Goal: Task Accomplishment & Management: Use online tool/utility

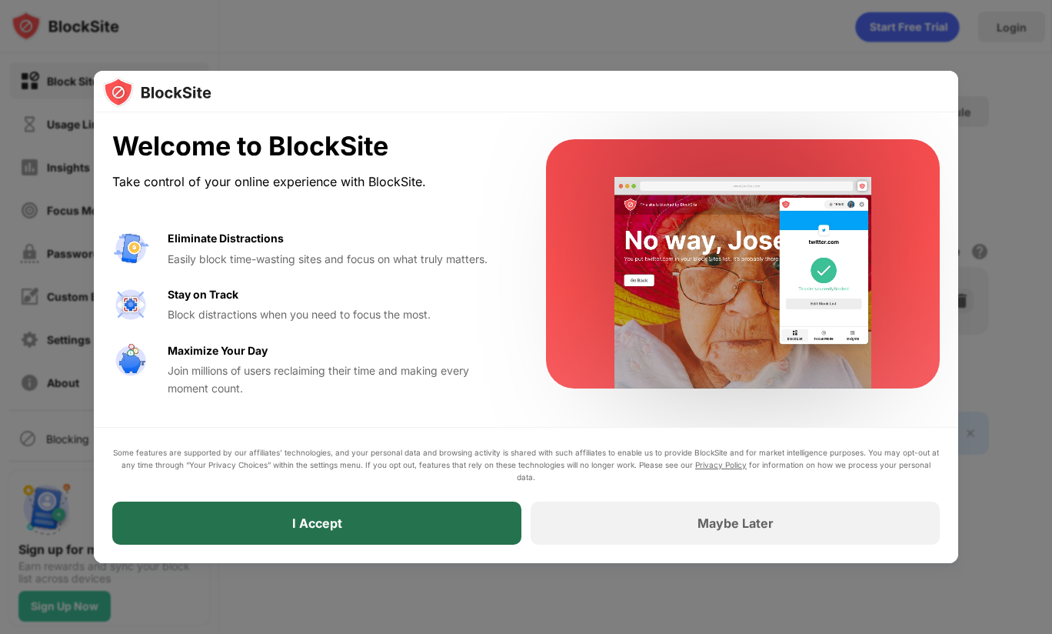
click at [405, 519] on div "I Accept" at bounding box center [316, 522] width 409 height 43
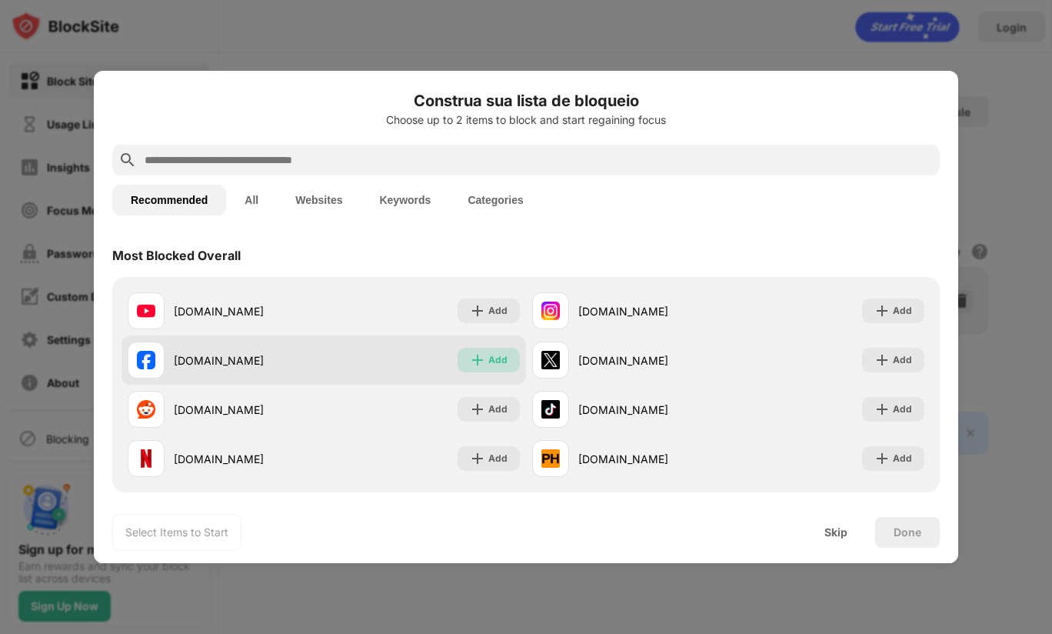
click at [488, 361] on div "Add" at bounding box center [497, 359] width 19 height 15
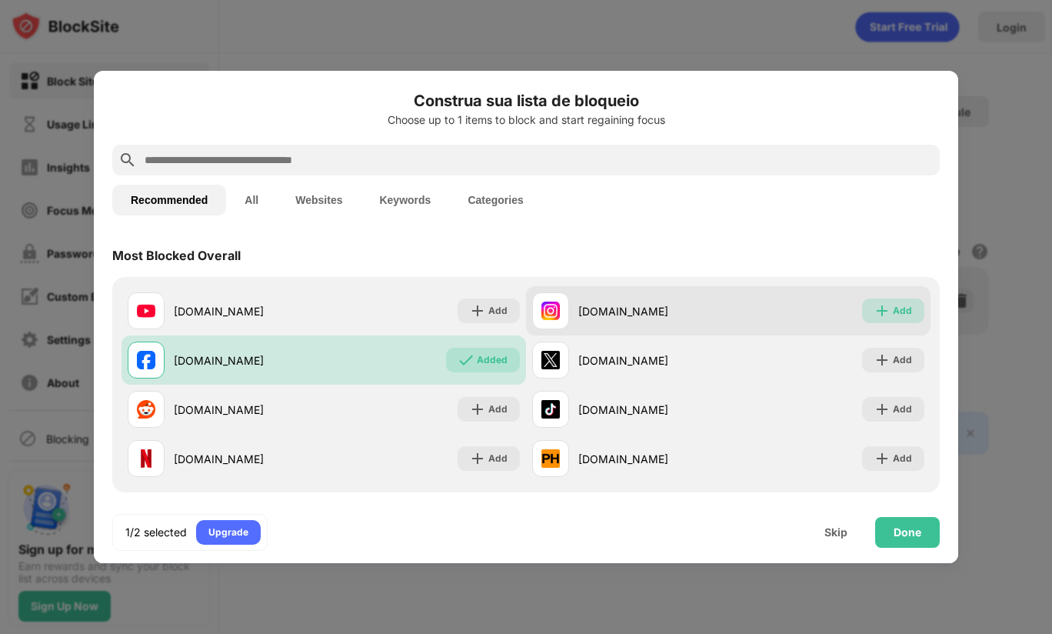
click at [893, 307] on div "Add" at bounding box center [902, 310] width 19 height 15
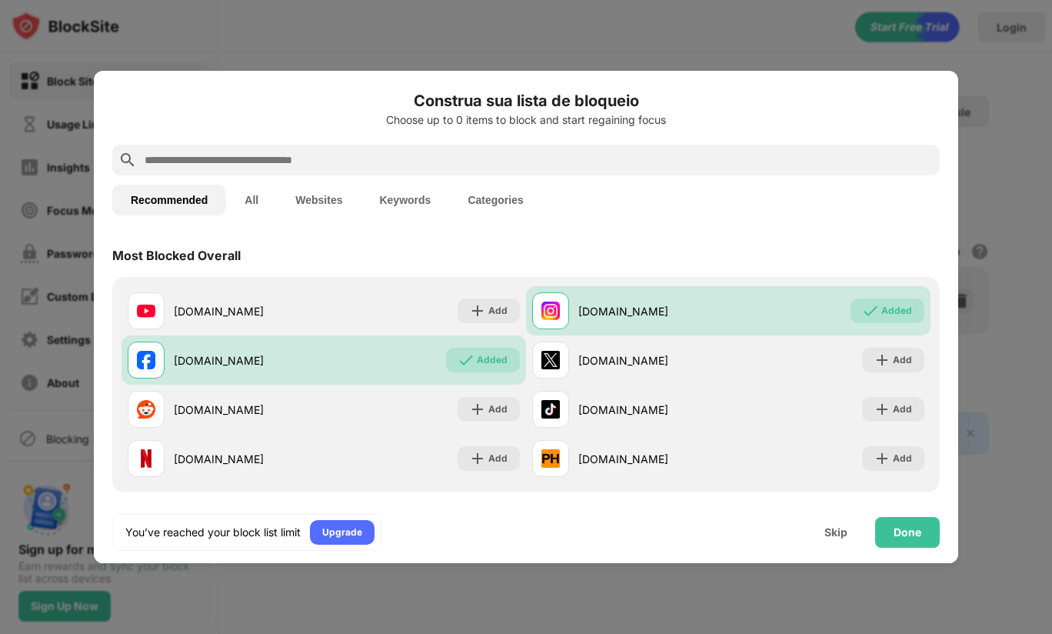
click at [261, 197] on button "All" at bounding box center [251, 200] width 51 height 31
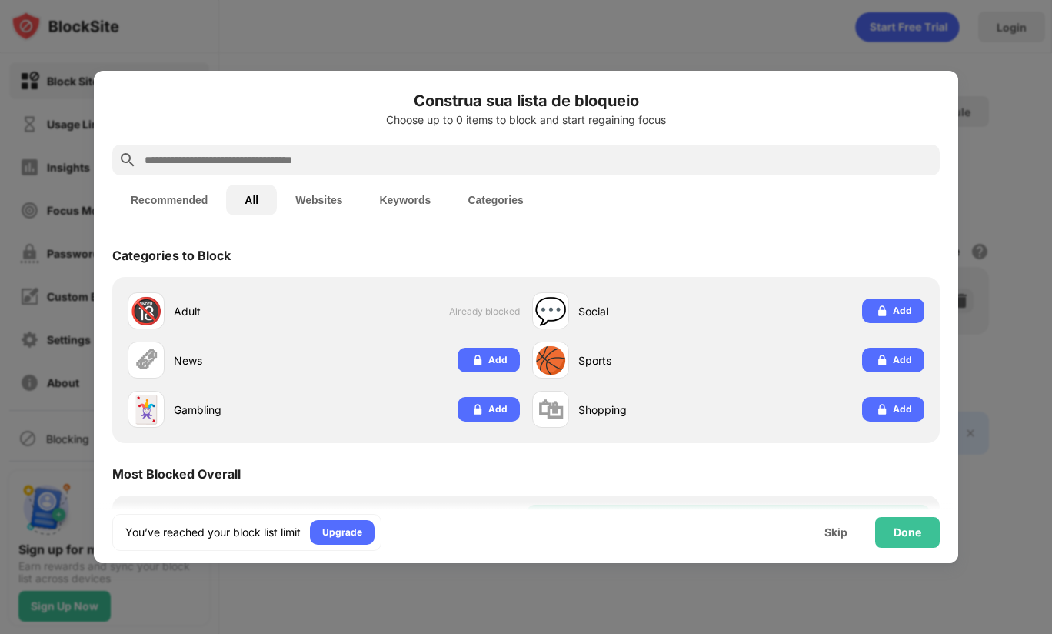
click at [327, 199] on button "Websites" at bounding box center [319, 200] width 84 height 31
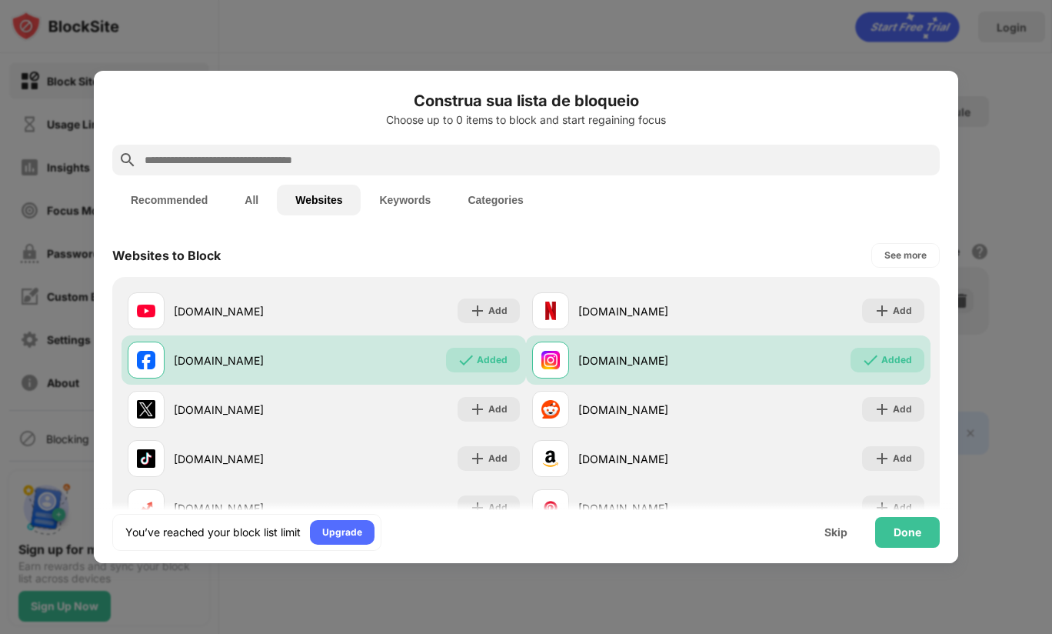
click at [412, 204] on button "Keywords" at bounding box center [405, 200] width 88 height 31
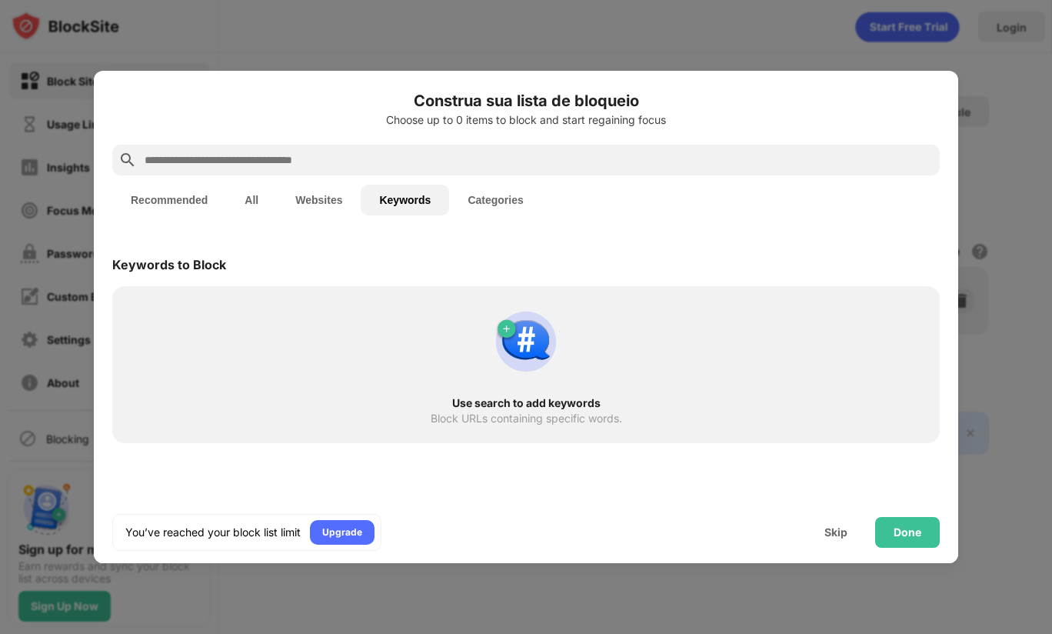
click at [181, 194] on button "Recommended" at bounding box center [169, 200] width 114 height 31
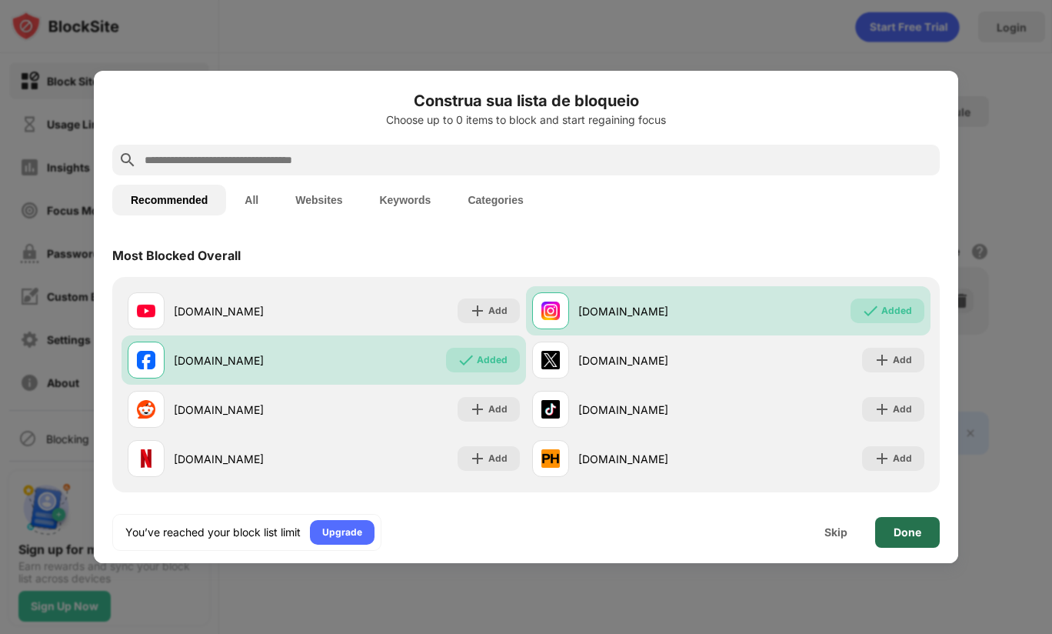
click at [915, 532] on div "Done" at bounding box center [907, 532] width 28 height 12
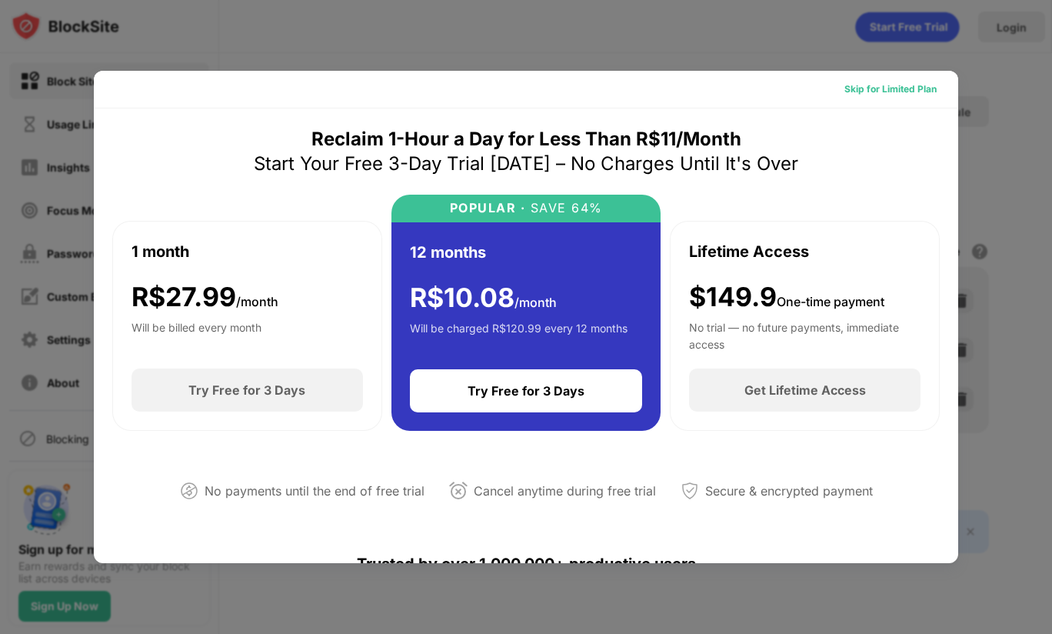
click at [860, 85] on div "Skip for Limited Plan" at bounding box center [890, 89] width 92 height 15
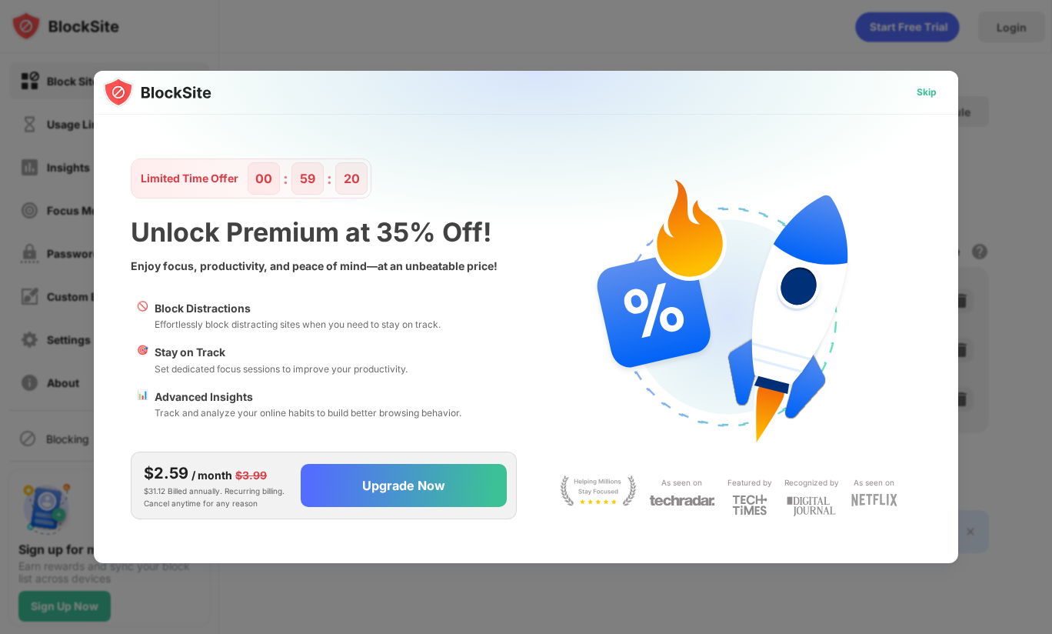
click at [926, 93] on div "Skip" at bounding box center [927, 92] width 20 height 15
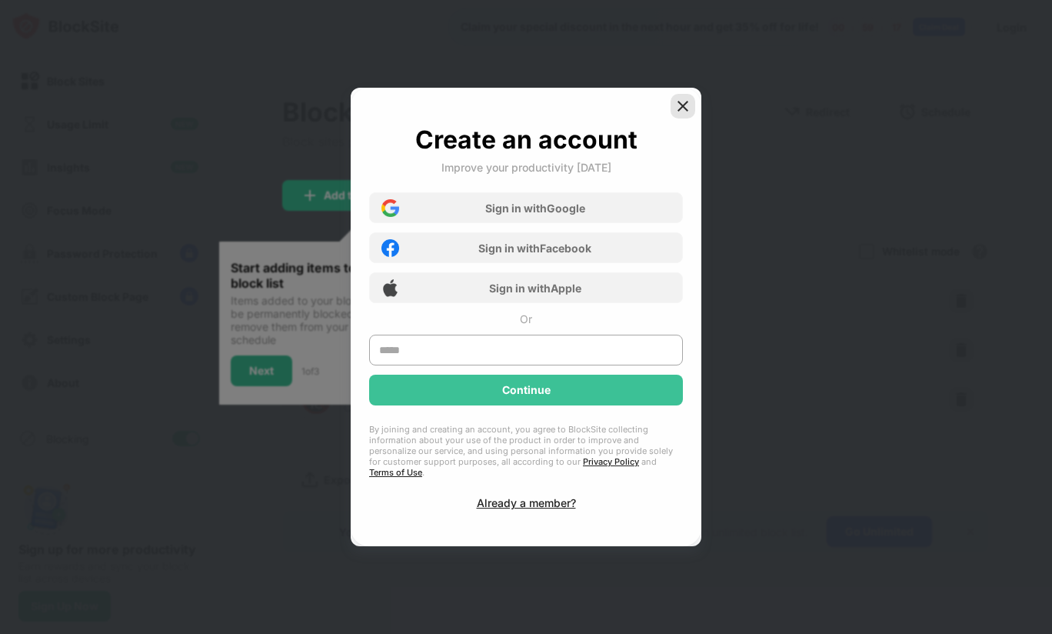
click at [691, 109] on div at bounding box center [683, 106] width 25 height 25
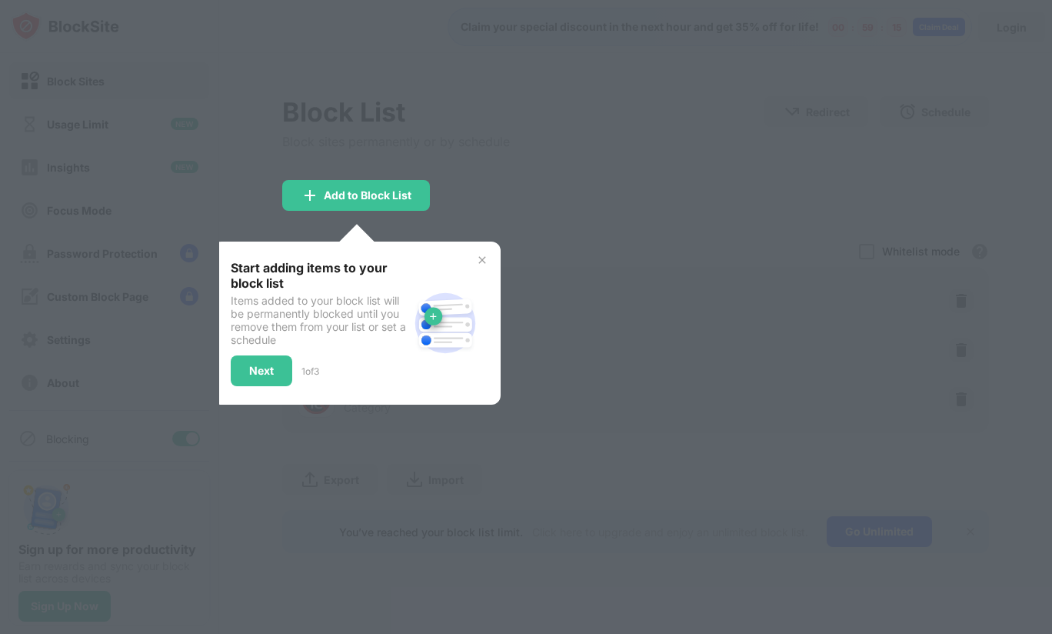
click at [482, 257] on img at bounding box center [482, 260] width 12 height 12
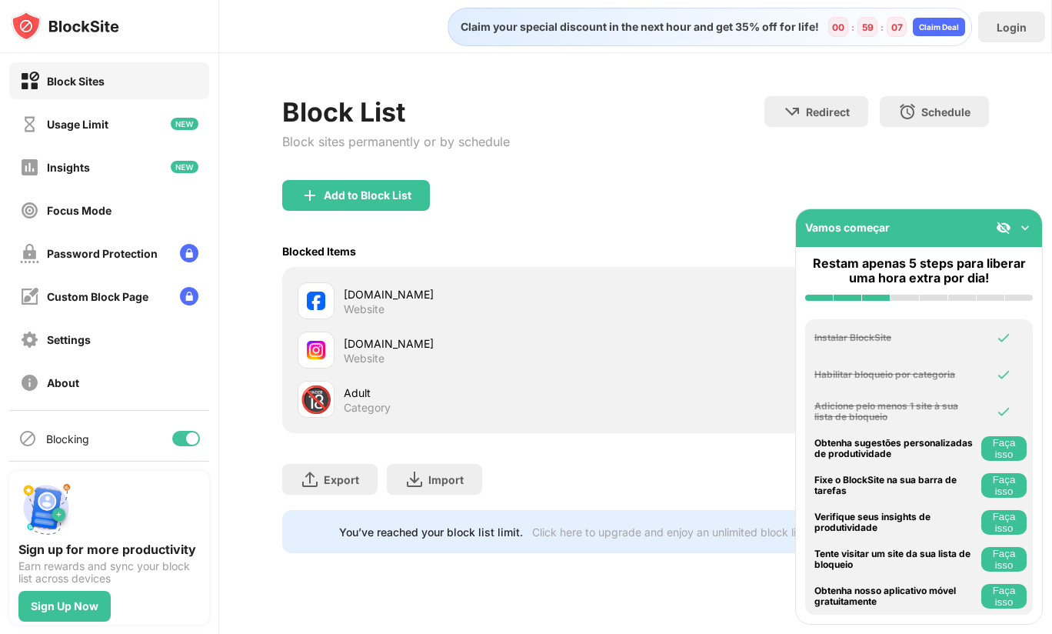
click at [1021, 227] on img at bounding box center [1024, 227] width 15 height 15
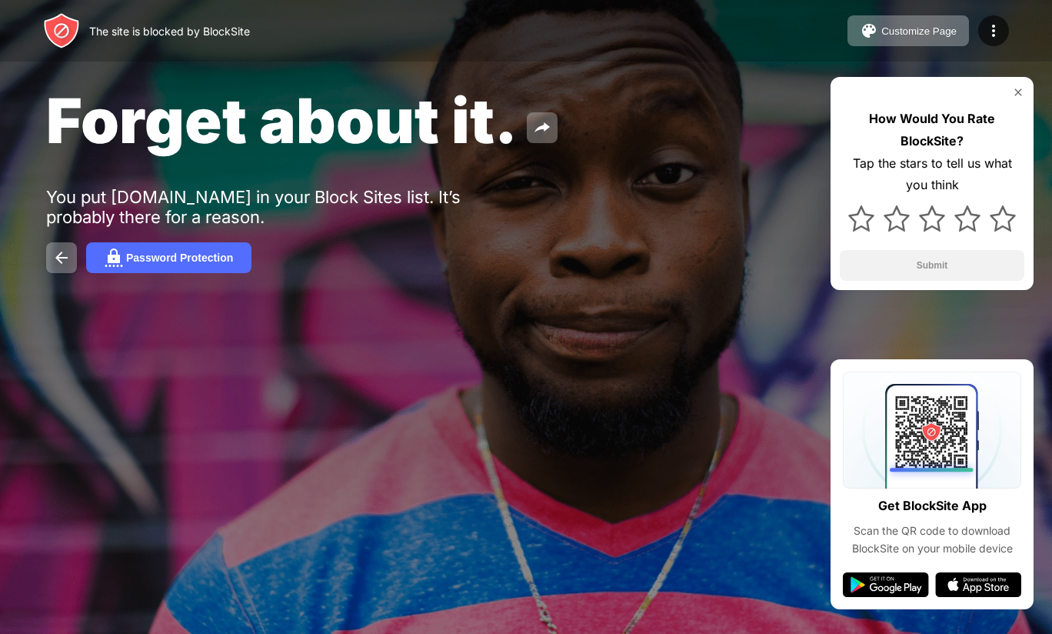
click at [1017, 91] on img at bounding box center [1018, 92] width 12 height 12
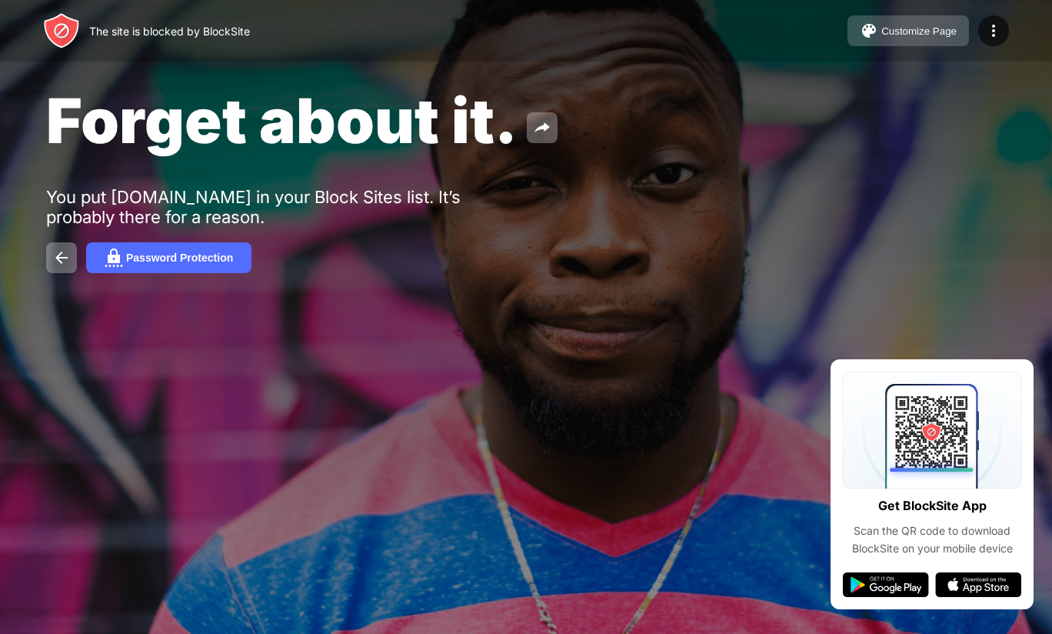
click at [922, 27] on div "Customize Page" at bounding box center [918, 31] width 75 height 12
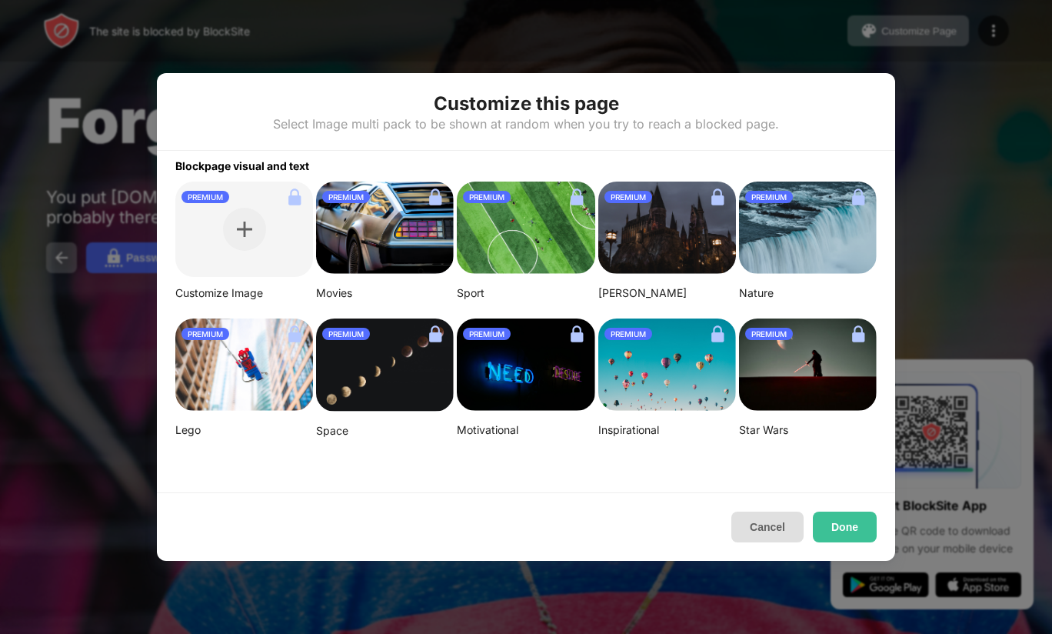
click at [774, 524] on button "Cancel" at bounding box center [767, 526] width 72 height 31
